Goal: Transaction & Acquisition: Download file/media

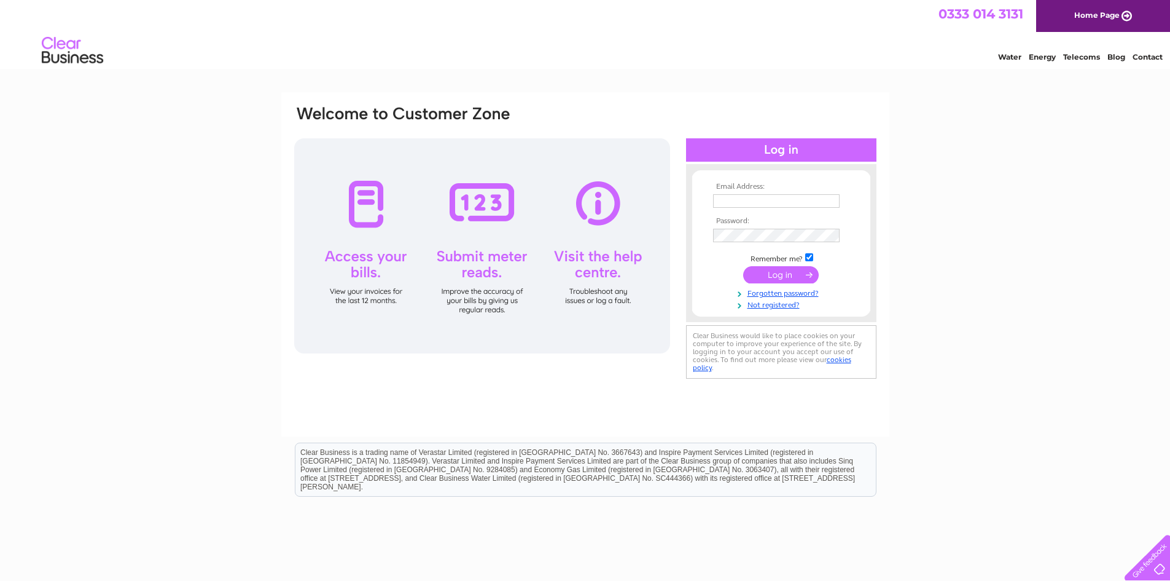
click at [754, 209] on td at bounding box center [781, 201] width 143 height 20
click at [758, 197] on input "text" at bounding box center [776, 201] width 127 height 14
type input "f.k2304@yahoo.co.uk"
click at [743, 267] on input "submit" at bounding box center [781, 275] width 76 height 17
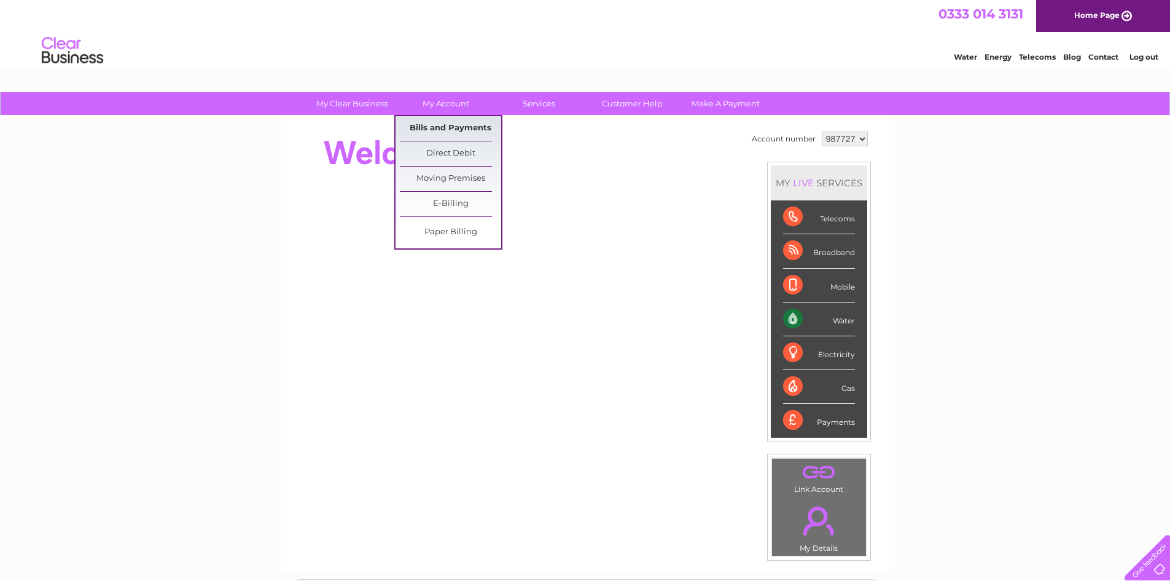
click at [441, 133] on link "Bills and Payments" at bounding box center [450, 128] width 101 height 25
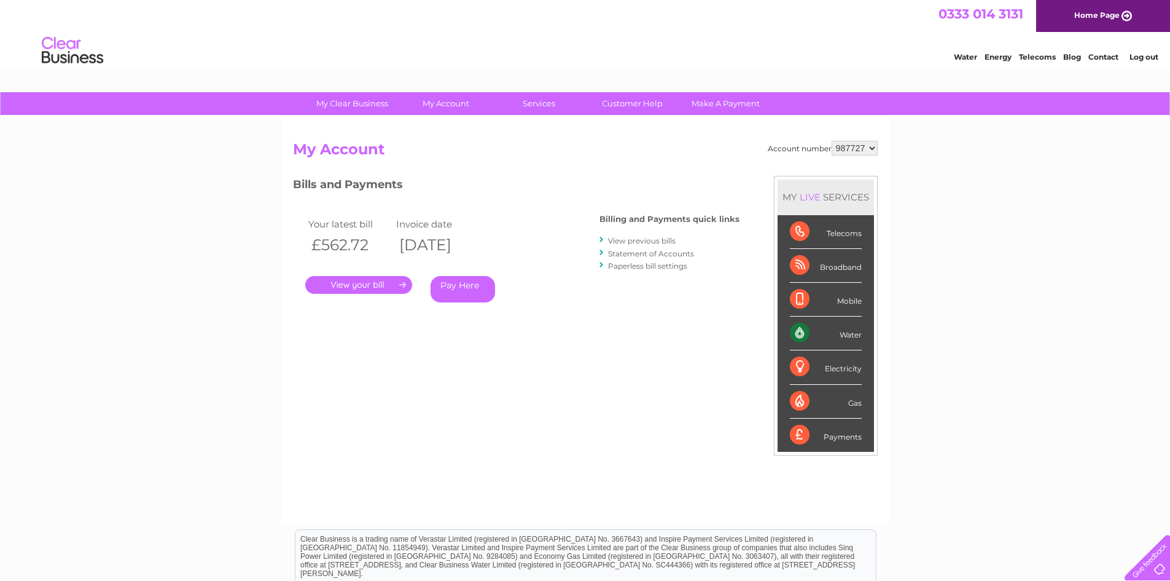
click at [640, 241] on link "View previous bills" at bounding box center [642, 240] width 68 height 9
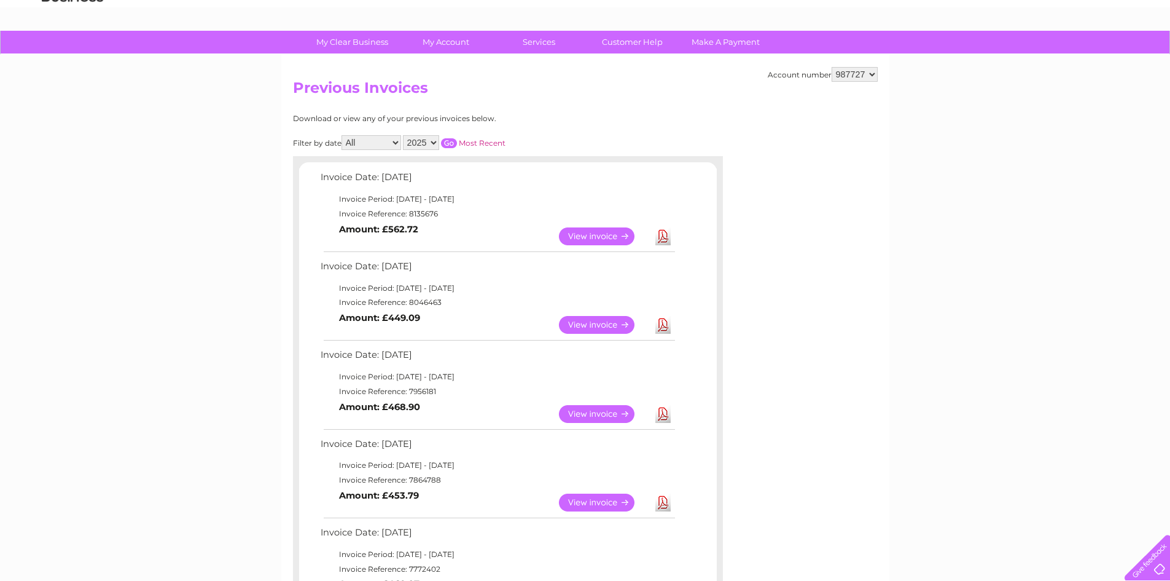
scroll to position [123, 0]
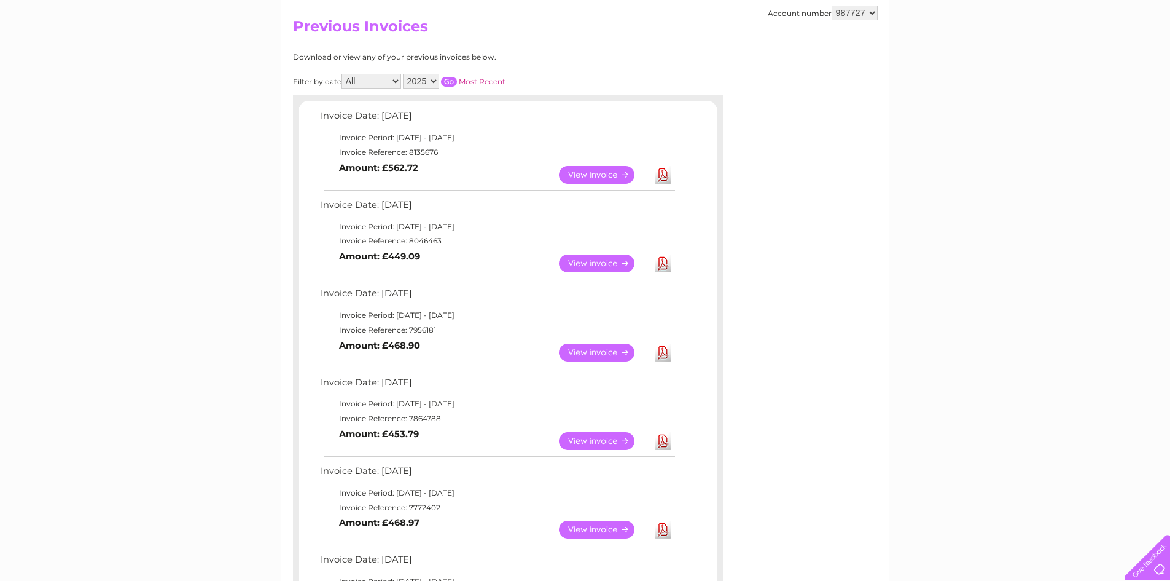
click at [661, 525] on link "Download" at bounding box center [663, 529] width 15 height 18
click at [662, 436] on link "Download" at bounding box center [663, 441] width 15 height 18
click at [666, 356] on link "Download" at bounding box center [663, 352] width 15 height 18
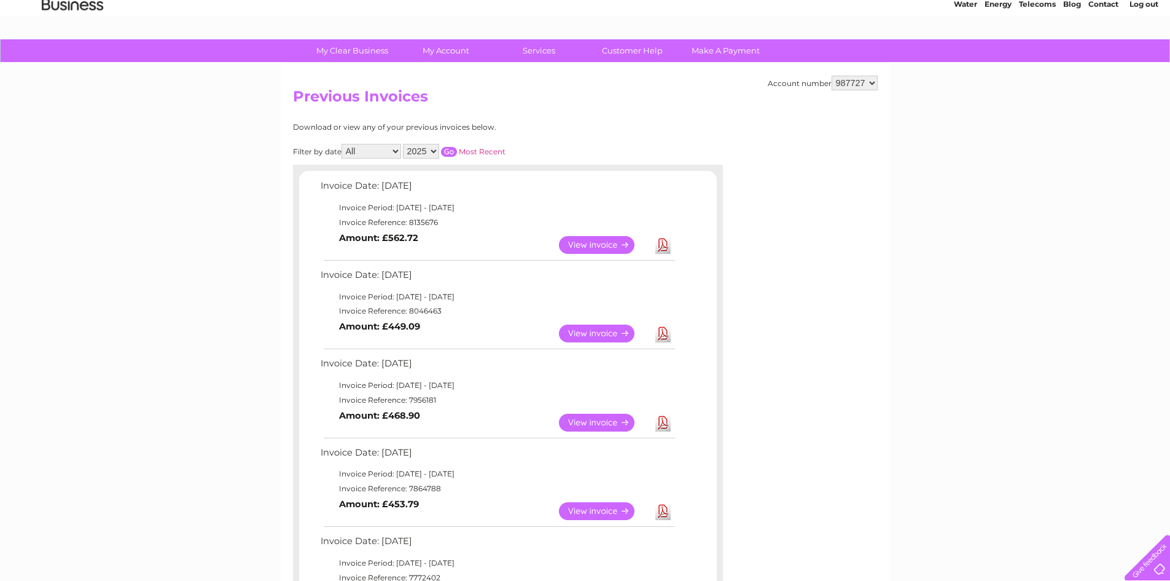
scroll to position [0, 0]
